Goal: Information Seeking & Learning: Learn about a topic

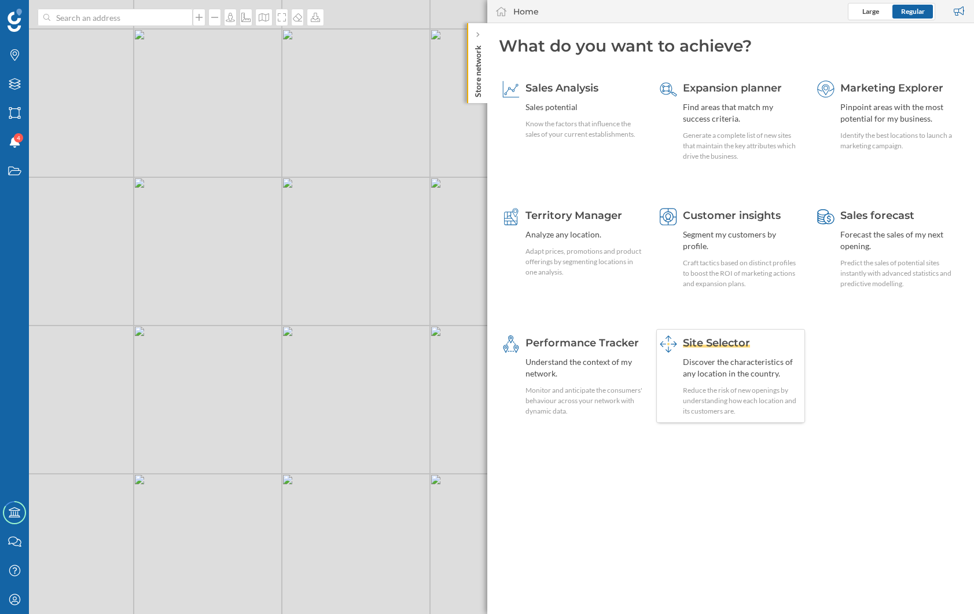
click at [751, 387] on div "Reduce the risk of new openings by understanding how each location and its cust…" at bounding box center [742, 400] width 119 height 31
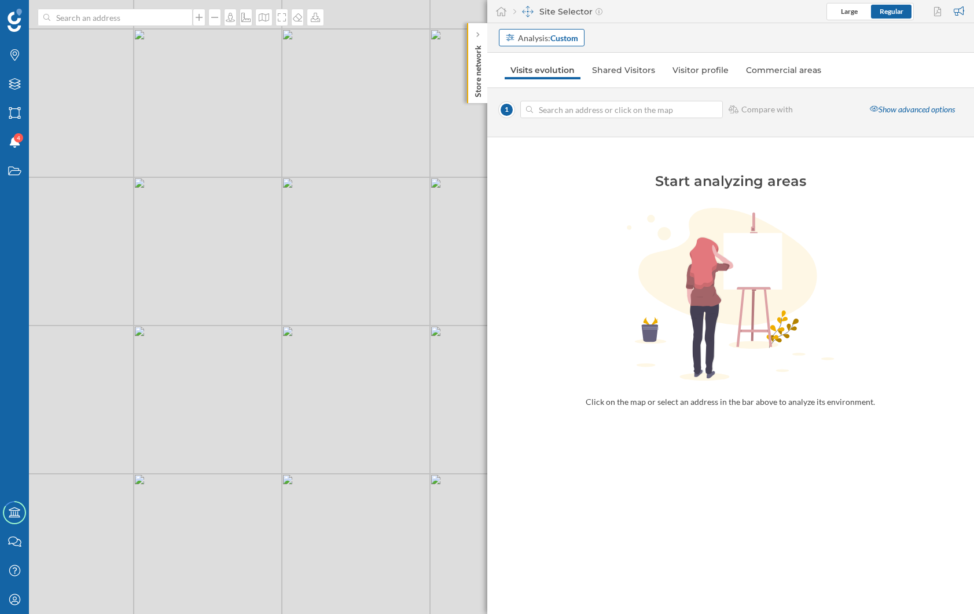
click at [534, 31] on div "Analysis: Custom" at bounding box center [542, 37] width 86 height 17
click at [554, 100] on div "Commercial area" at bounding box center [536, 102] width 62 height 10
click at [578, 112] on strong "Select a commercial area" at bounding box center [580, 110] width 90 height 10
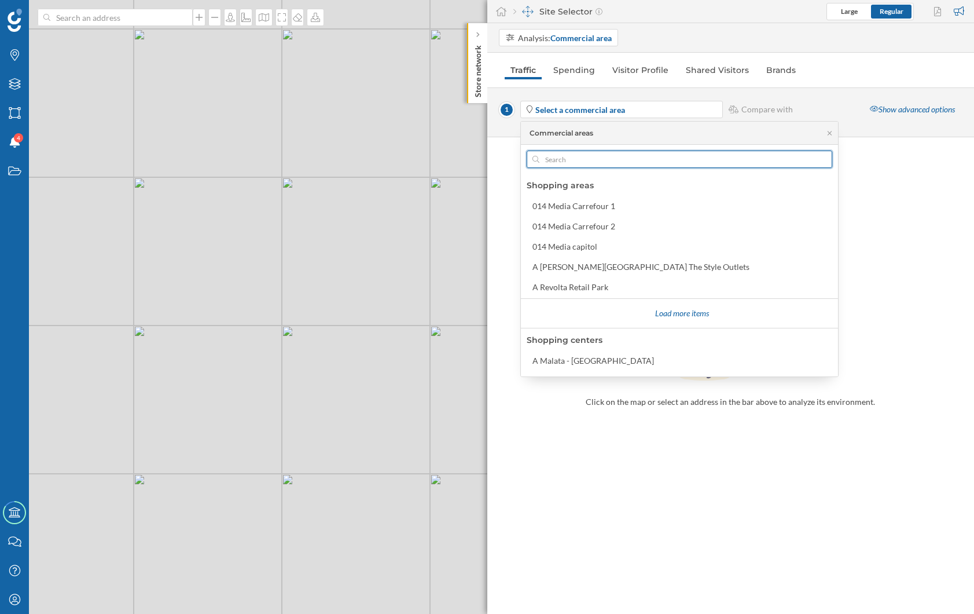
click at [562, 155] on input "text" at bounding box center [680, 159] width 280 height 17
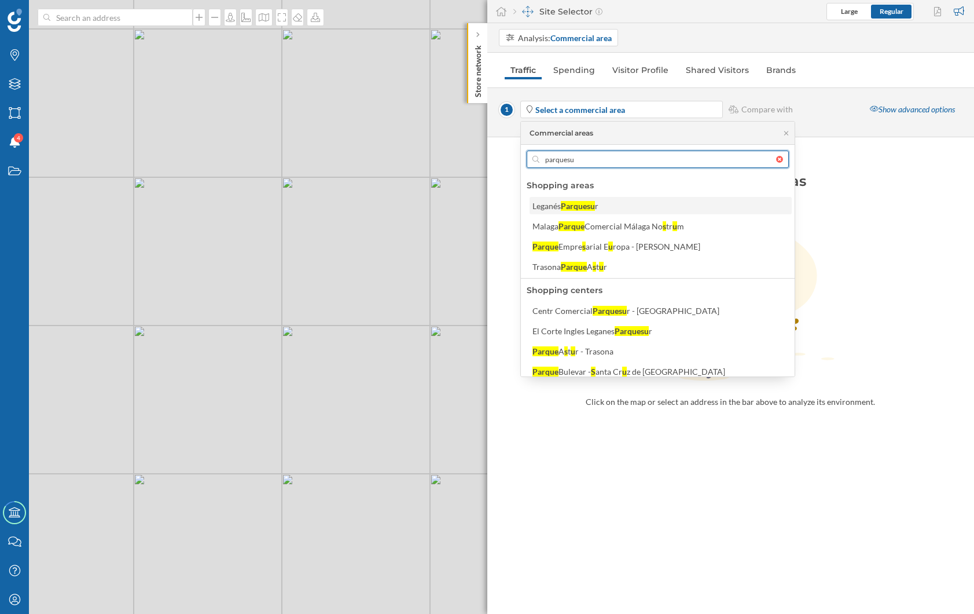
type input "parquesu"
click at [571, 208] on div "Parquesu" at bounding box center [578, 206] width 34 height 10
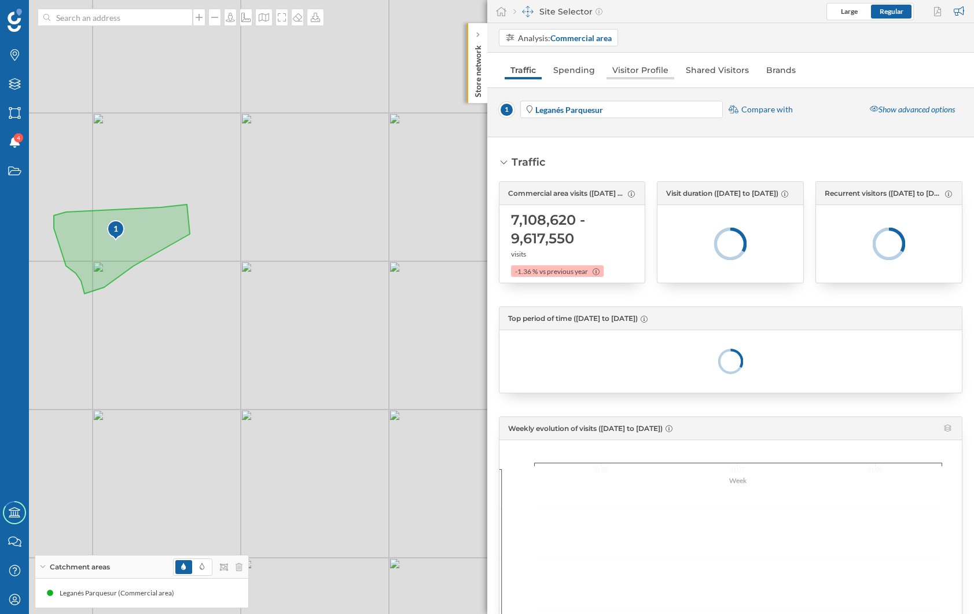
click at [631, 69] on link "Visitor Profile" at bounding box center [641, 70] width 68 height 19
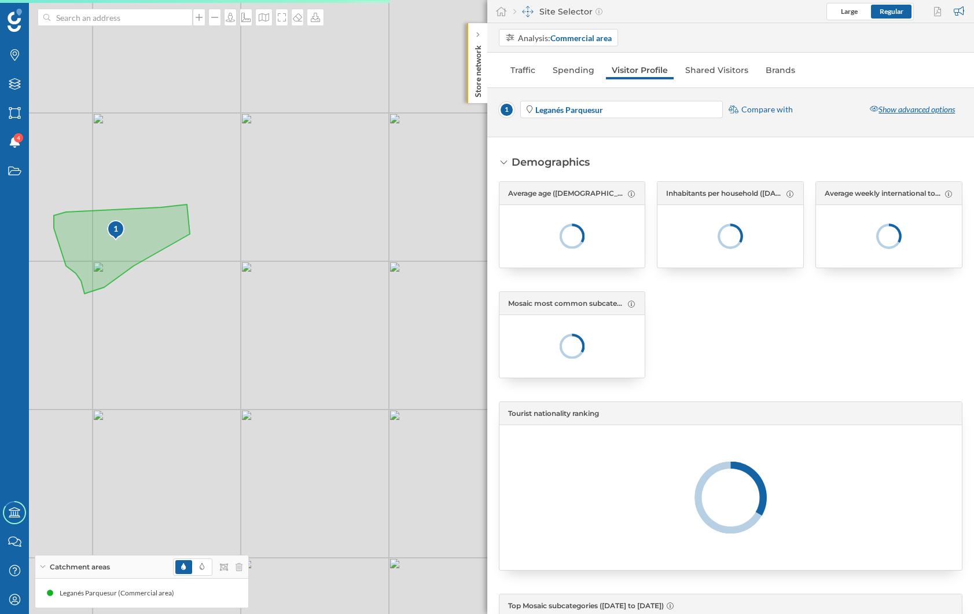
click at [887, 115] on div "Show advanced options" at bounding box center [913, 109] width 100 height 17
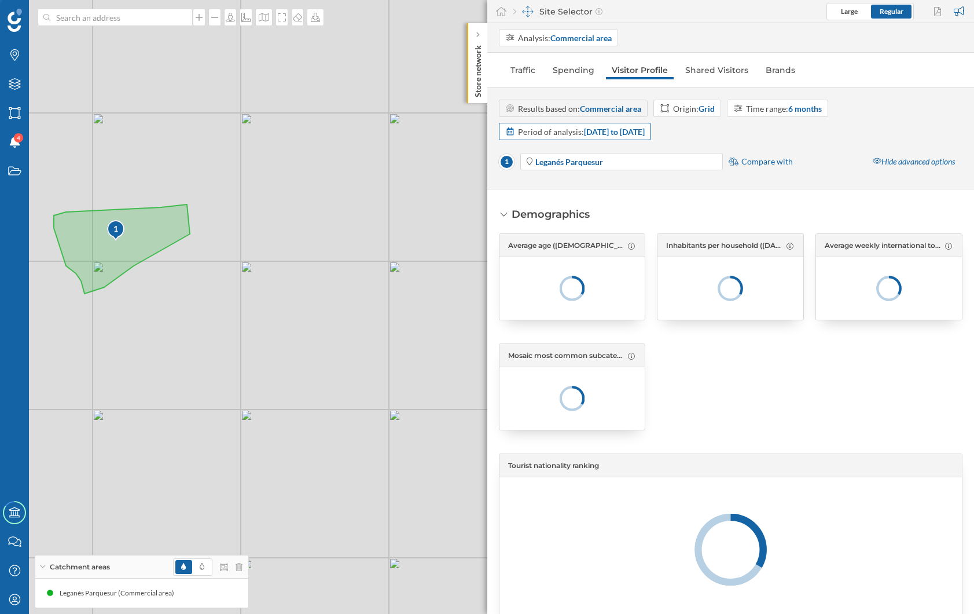
click at [626, 130] on strong "[DATE] to [DATE]" at bounding box center [614, 132] width 61 height 10
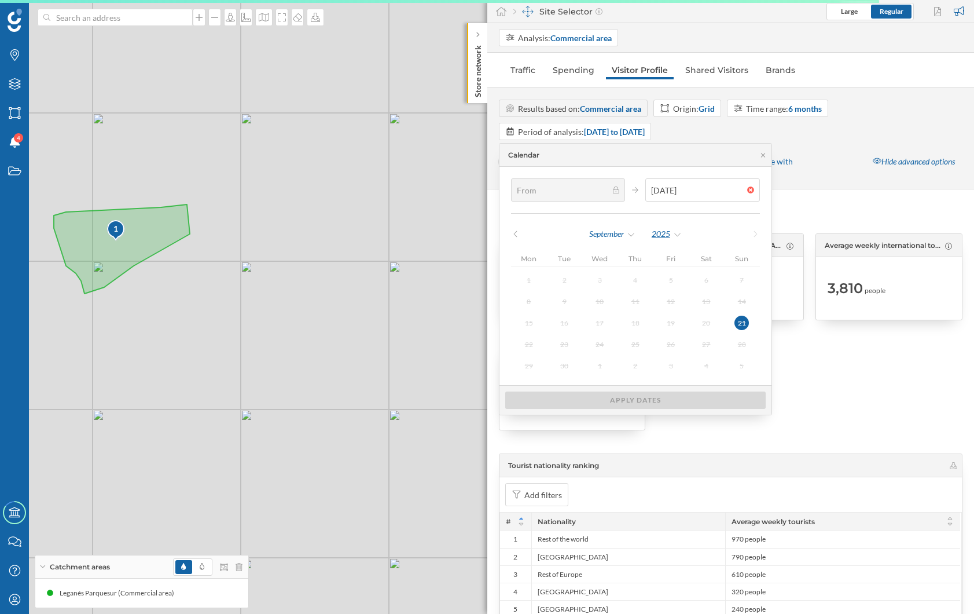
click at [665, 230] on div "2025" at bounding box center [666, 233] width 31 height 17
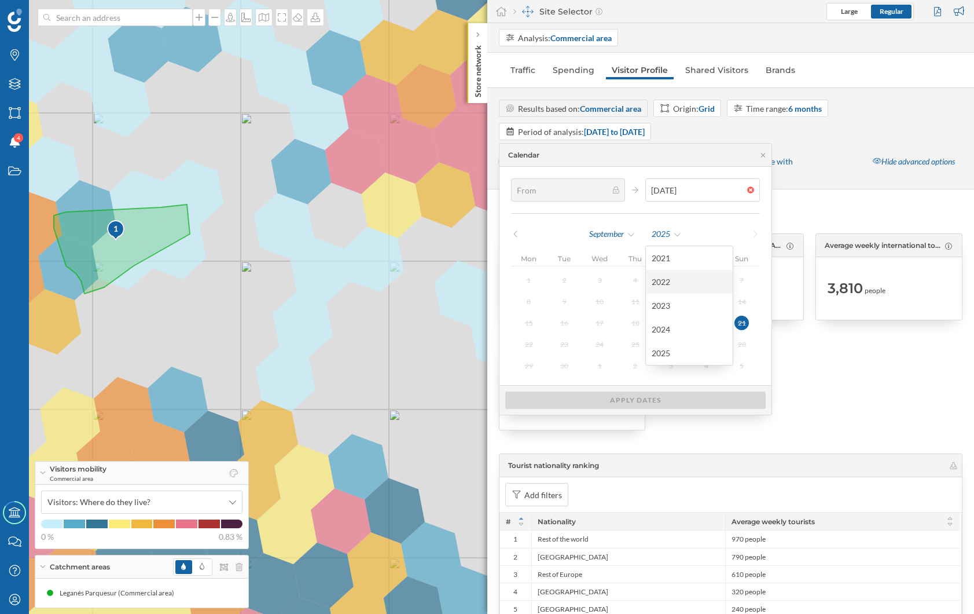
click at [678, 281] on div "2022" at bounding box center [689, 282] width 75 height 12
click at [891, 379] on div at bounding box center [889, 386] width 147 height 87
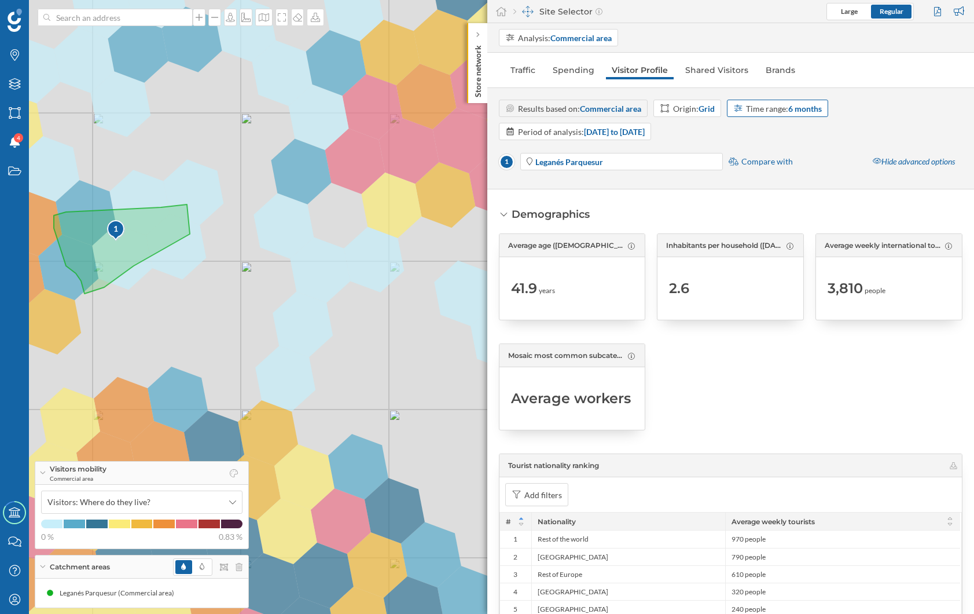
click at [776, 116] on div "Time range: 6 months" at bounding box center [778, 108] width 102 height 17
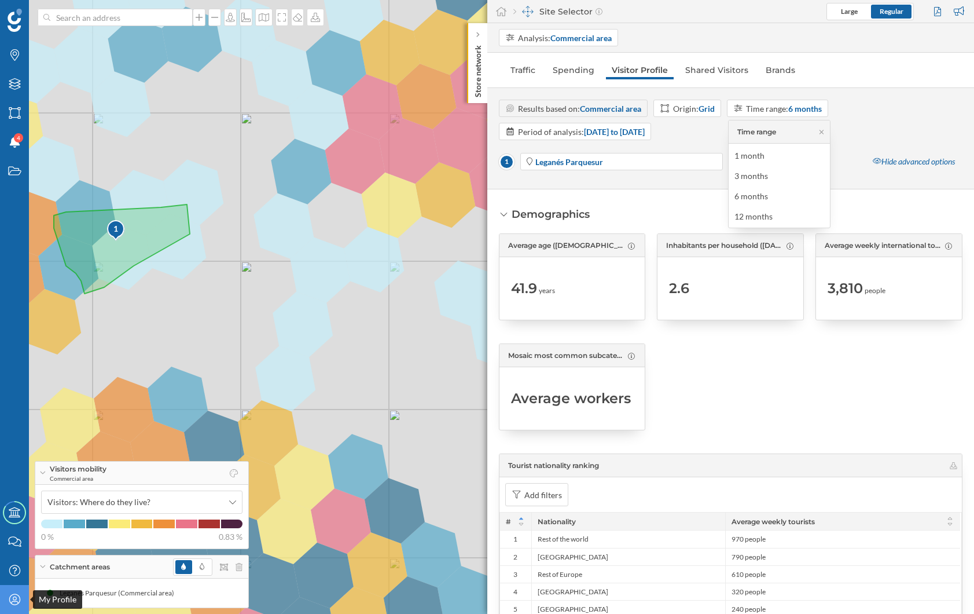
click at [5, 601] on div "My Profile" at bounding box center [14, 599] width 29 height 29
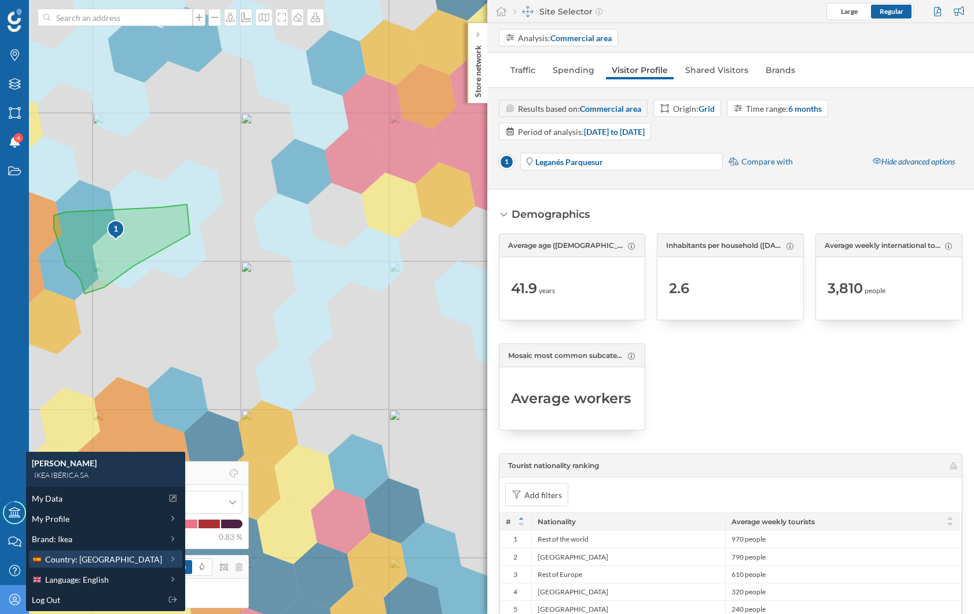
click at [82, 560] on span "Country: [GEOGRAPHIC_DATA]" at bounding box center [103, 559] width 117 height 12
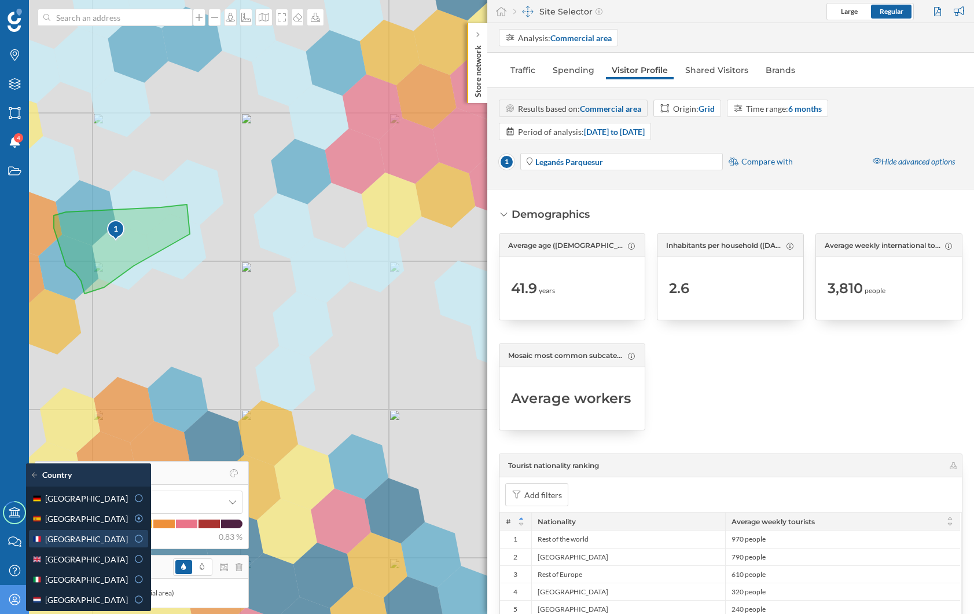
click at [82, 537] on div "[GEOGRAPHIC_DATA]" at bounding box center [80, 539] width 96 height 12
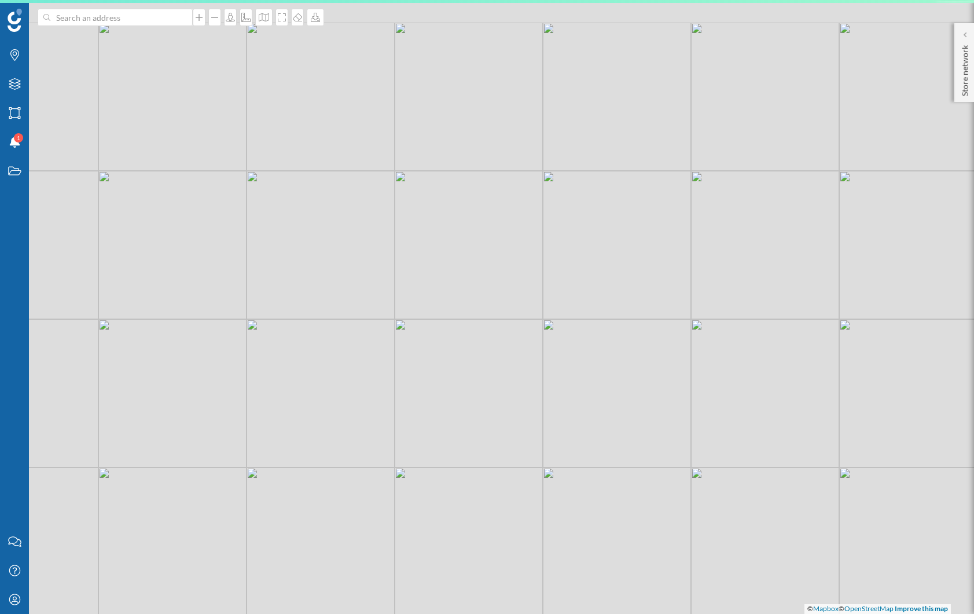
drag, startPoint x: 346, startPoint y: 197, endPoint x: 456, endPoint y: 233, distance: 115.3
click at [441, 231] on div "© Mapbox © OpenStreetMap Improve this map" at bounding box center [487, 307] width 974 height 614
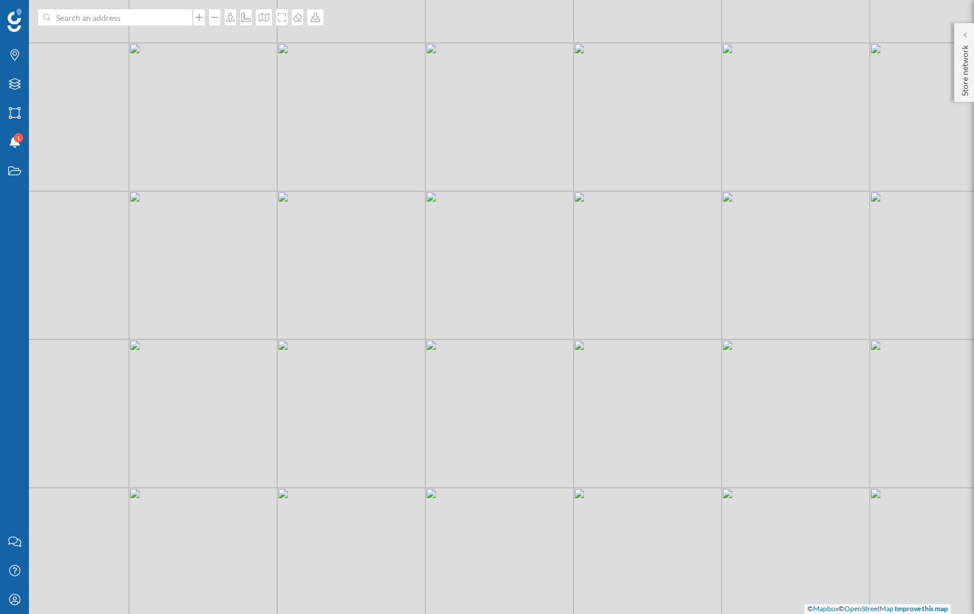
drag, startPoint x: 770, startPoint y: 197, endPoint x: 649, endPoint y: 195, distance: 121.6
click at [649, 195] on div "© Mapbox © OpenStreetMap Improve this map" at bounding box center [487, 307] width 974 height 614
drag, startPoint x: 962, startPoint y: 78, endPoint x: 811, endPoint y: 160, distance: 171.5
click at [962, 78] on p "Store network" at bounding box center [965, 69] width 12 height 56
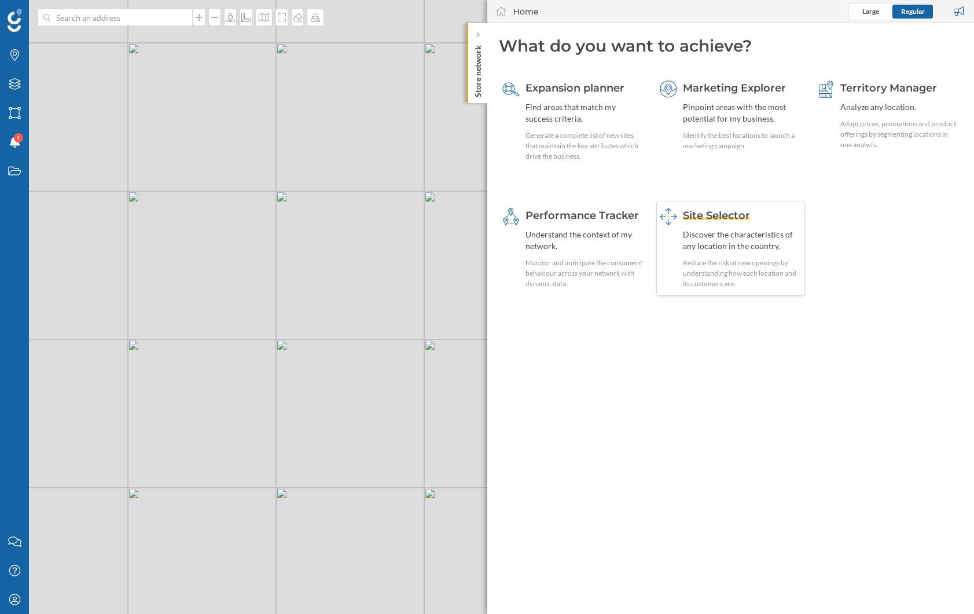
click at [745, 262] on div "Reduce the risk of new openings by understanding how each location and its cust…" at bounding box center [742, 273] width 119 height 31
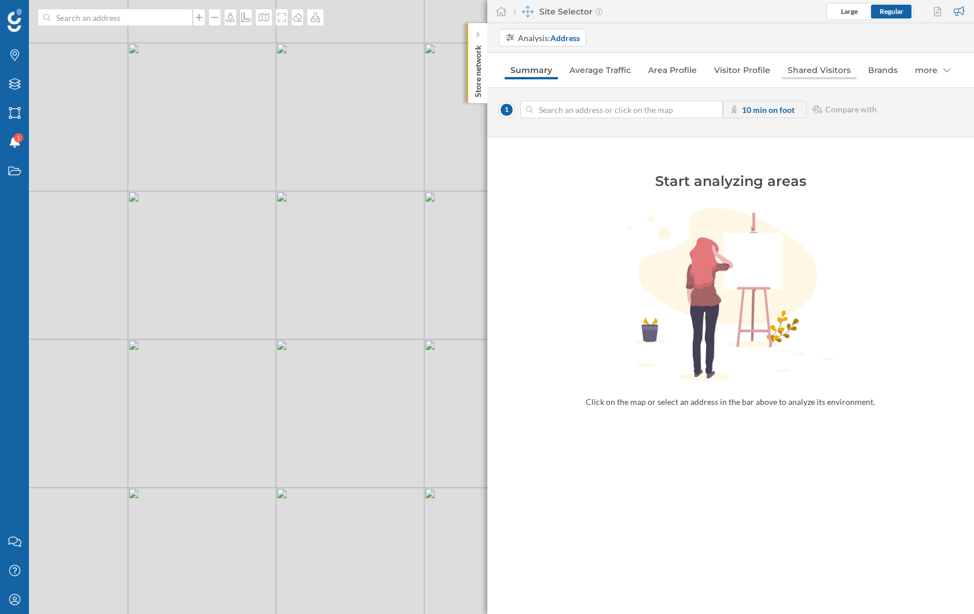
click at [798, 74] on link "Shared Visitors" at bounding box center [819, 70] width 75 height 19
click at [750, 75] on link "Visitor Profile" at bounding box center [741, 70] width 68 height 19
drag, startPoint x: 549, startPoint y: 38, endPoint x: 549, endPoint y: 44, distance: 5.8
click at [549, 38] on div "Analysis: Address" at bounding box center [549, 38] width 62 height 12
drag, startPoint x: 556, startPoint y: 86, endPoint x: 584, endPoint y: 126, distance: 49.0
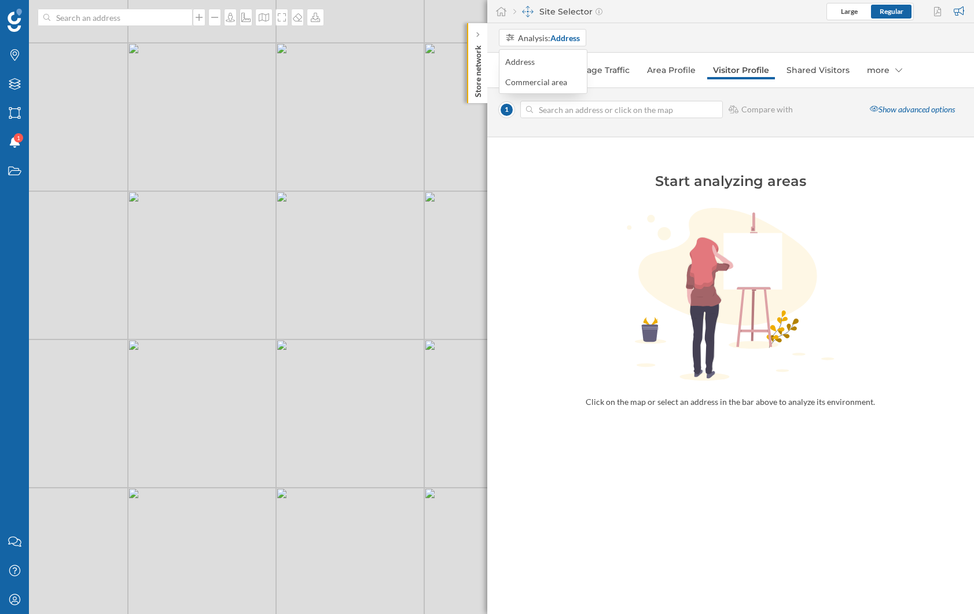
click at [556, 86] on div "Commercial area" at bounding box center [536, 82] width 62 height 10
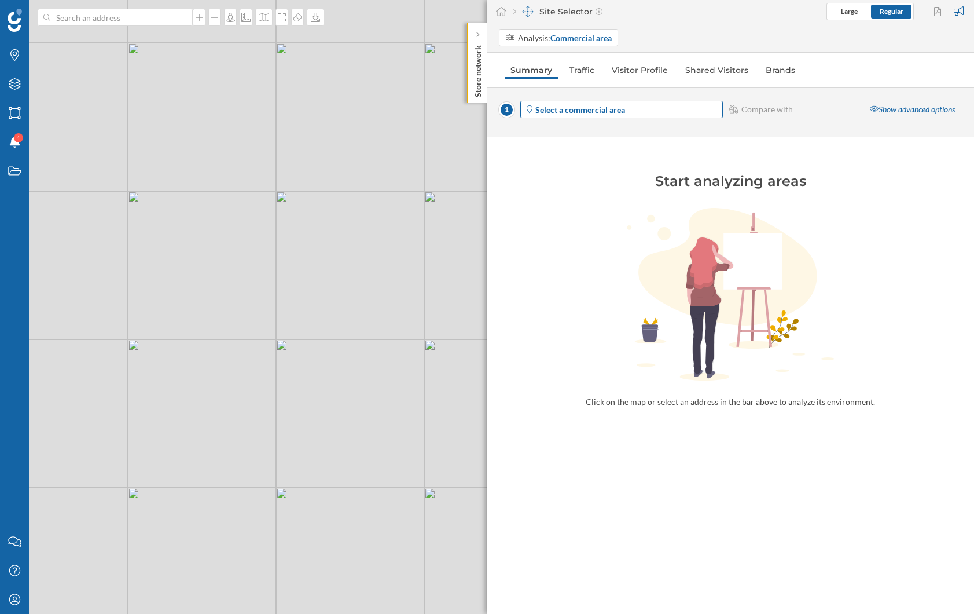
click at [590, 114] on strong "Select a commercial area" at bounding box center [580, 110] width 90 height 10
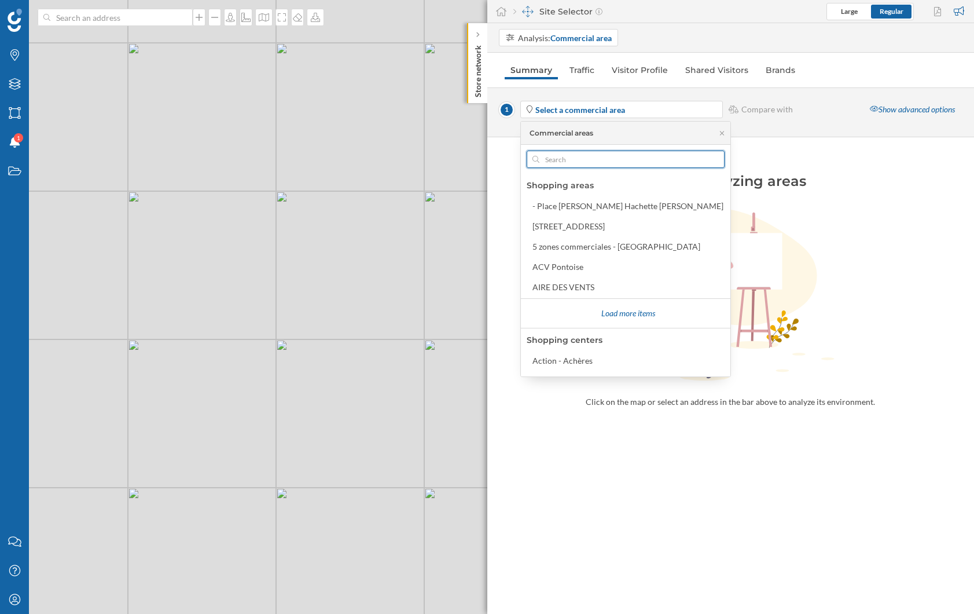
click at [574, 157] on input "text" at bounding box center [626, 159] width 173 height 17
type input "c"
type input "u"
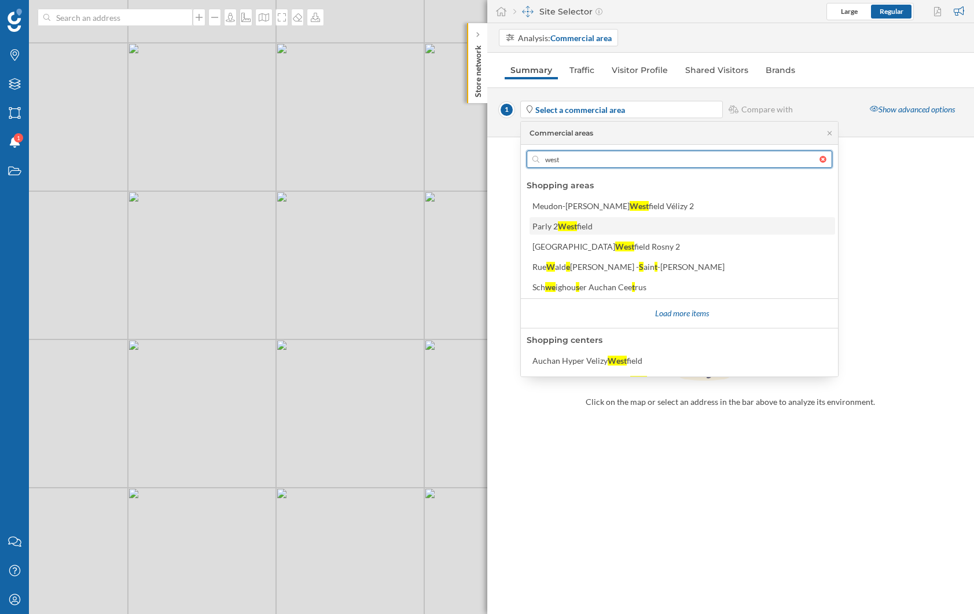
type input "west"
click at [581, 226] on div "field" at bounding box center [585, 226] width 16 height 10
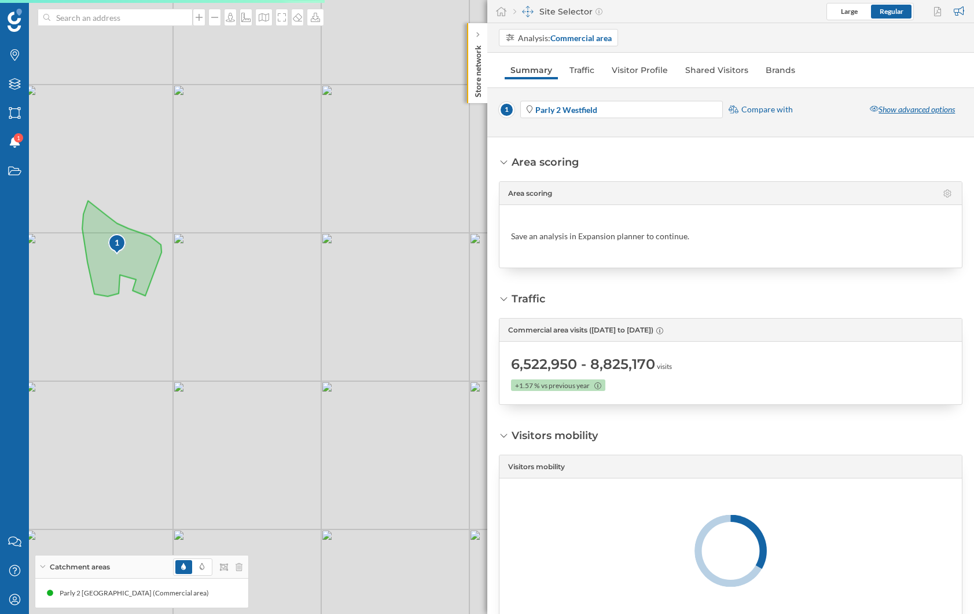
click at [924, 115] on div "Show advanced options" at bounding box center [913, 109] width 100 height 17
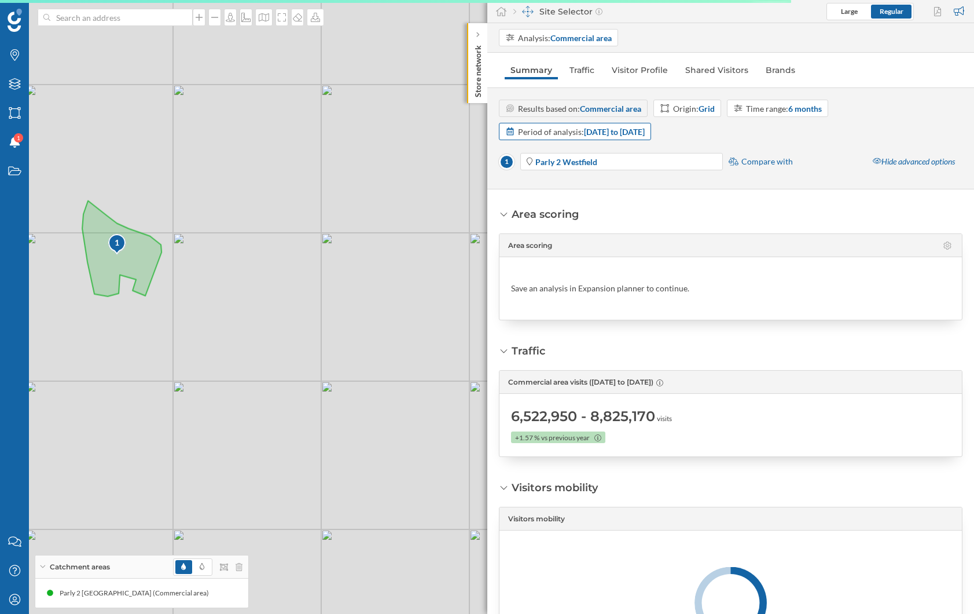
click at [644, 131] on strong "[DATE] to [DATE]" at bounding box center [614, 132] width 61 height 10
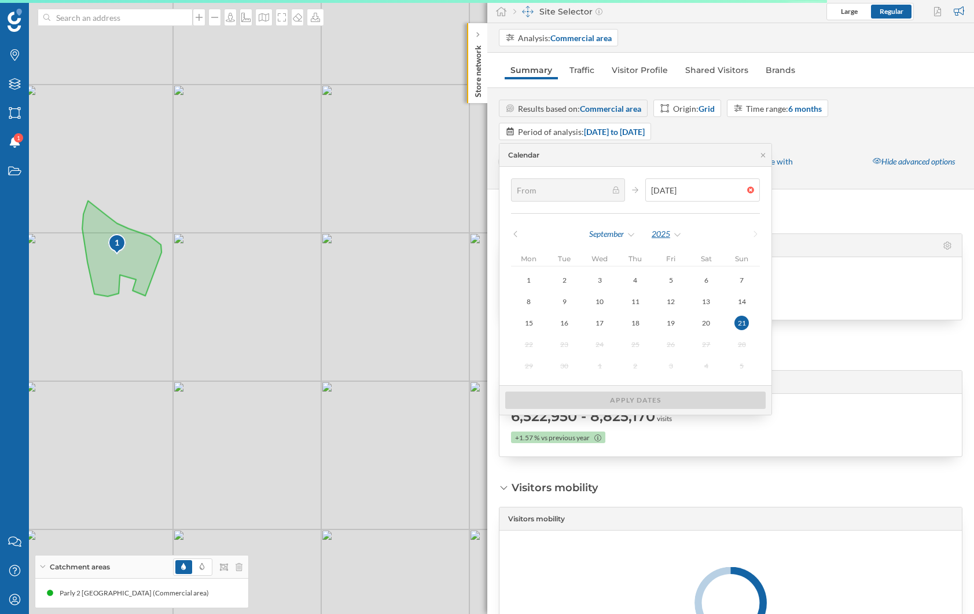
click at [651, 226] on div "2025" at bounding box center [666, 233] width 31 height 17
click at [668, 299] on div "2022" at bounding box center [689, 305] width 75 height 12
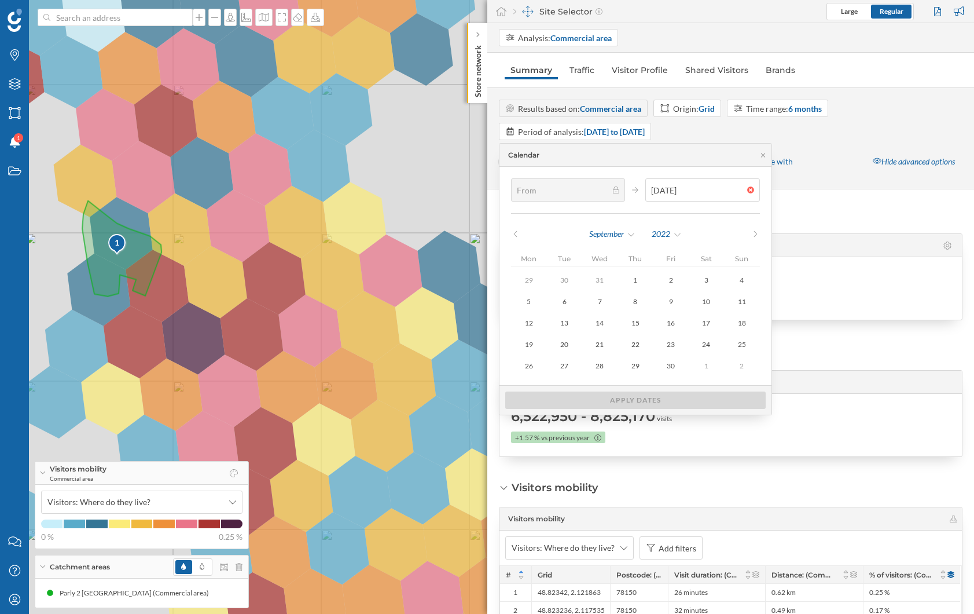
drag, startPoint x: 801, startPoint y: 350, endPoint x: 791, endPoint y: 351, distance: 9.9
click at [795, 351] on div "Traffic Commercial area visits ([DATE] to [DATE]) 6,522,950 - 8,825,170 visits …" at bounding box center [731, 399] width 464 height 113
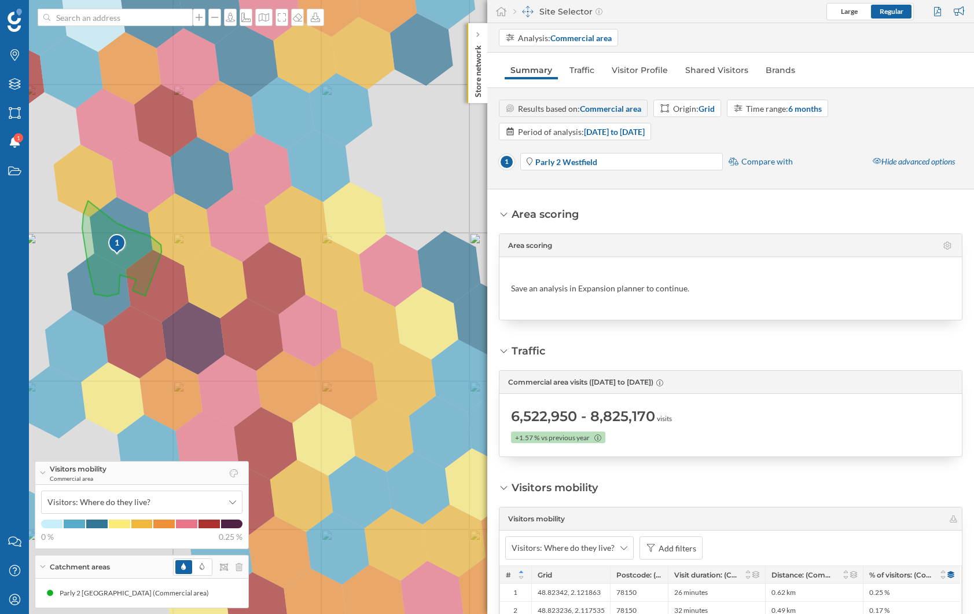
click at [628, 118] on div "Results based on: Commercial area Origin: Grid Time range: 6 months Period of a…" at bounding box center [731, 120] width 464 height 41
click at [628, 129] on strong "[DATE] to [DATE]" at bounding box center [614, 132] width 61 height 10
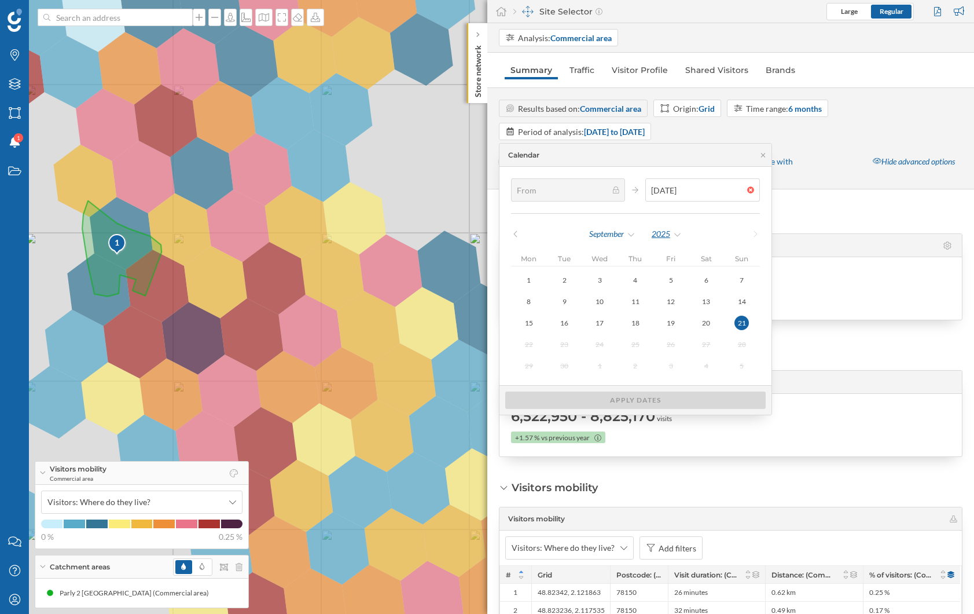
click at [653, 234] on div "2025" at bounding box center [666, 233] width 31 height 17
click at [663, 329] on div "2023" at bounding box center [689, 329] width 75 height 12
